Goal: Transaction & Acquisition: Purchase product/service

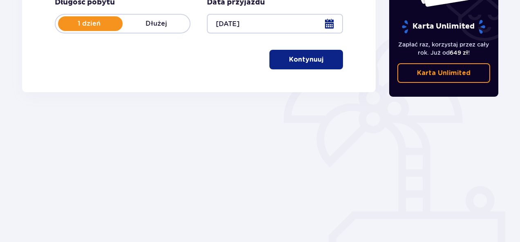
scroll to position [174, 0]
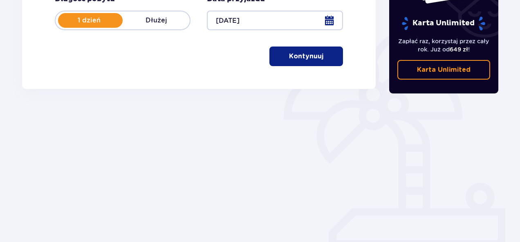
click at [305, 59] on p "Kontynuuj" at bounding box center [306, 56] width 34 height 9
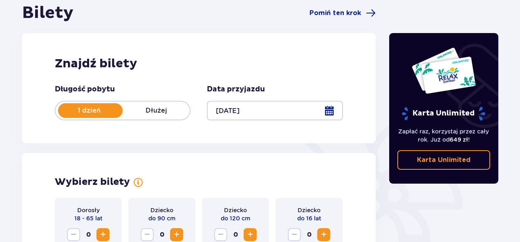
scroll to position [164, 0]
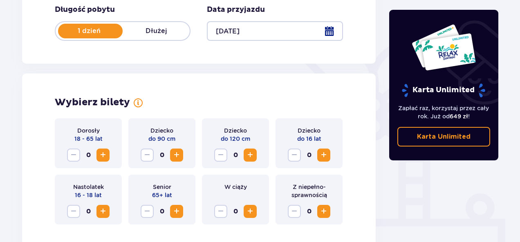
click at [103, 156] on span "Increase" at bounding box center [103, 155] width 10 height 10
click at [102, 157] on span "Increase" at bounding box center [103, 155] width 10 height 10
click at [323, 159] on span "Increase" at bounding box center [324, 155] width 10 height 10
click at [323, 153] on span "Increase" at bounding box center [324, 155] width 10 height 10
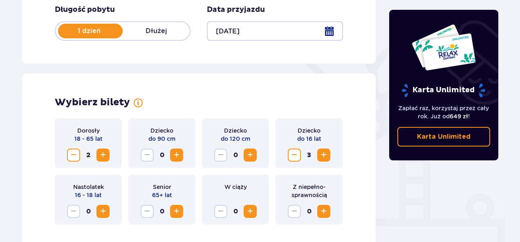
click at [323, 153] on span "Increase" at bounding box center [324, 155] width 10 height 10
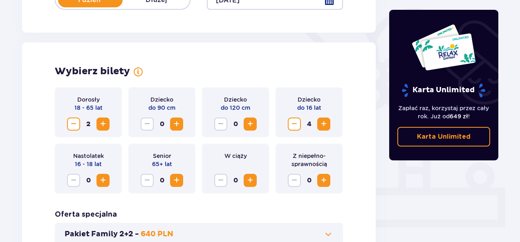
scroll to position [245, 0]
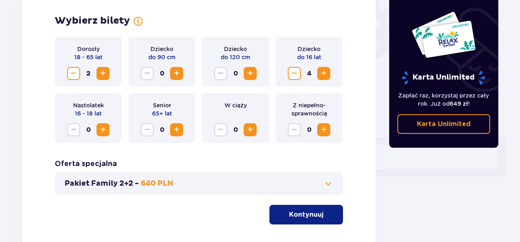
click at [305, 214] on p "Kontynuuj" at bounding box center [306, 215] width 34 height 9
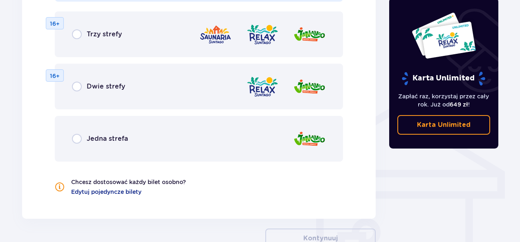
scroll to position [491, 0]
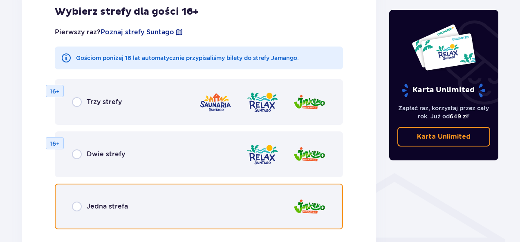
click at [74, 208] on input "radio" at bounding box center [77, 207] width 10 height 10
radio input "true"
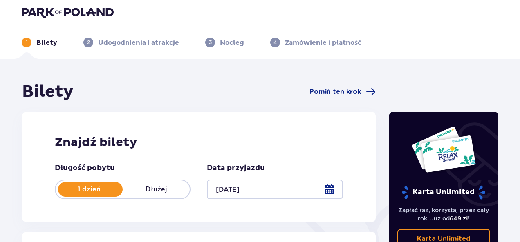
scroll to position [0, 0]
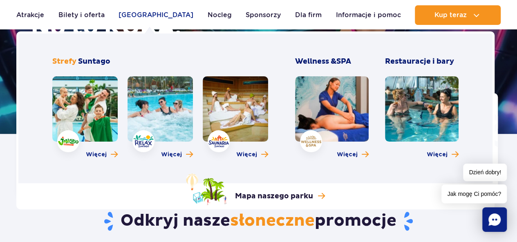
click at [151, 17] on link "[GEOGRAPHIC_DATA]" at bounding box center [156, 15] width 75 height 20
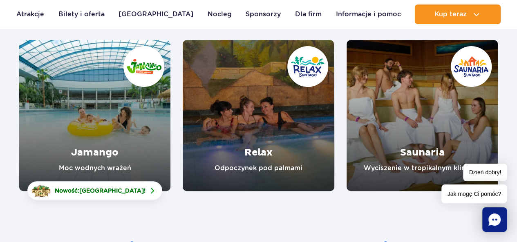
scroll to position [164, 0]
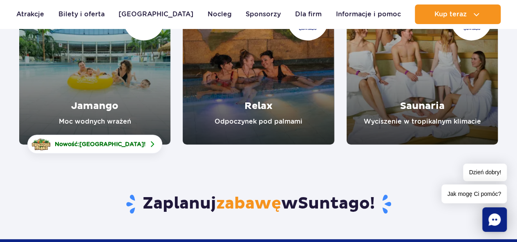
click at [99, 115] on link "Jamango" at bounding box center [94, 68] width 151 height 151
